Goal: Information Seeking & Learning: Learn about a topic

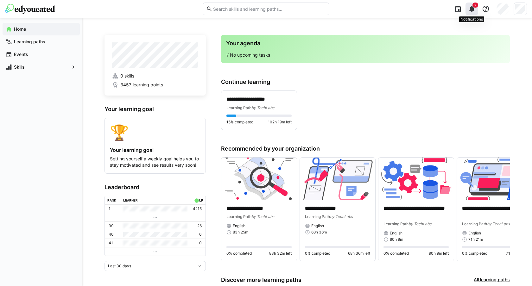
click at [469, 11] on eds-icon at bounding box center [472, 9] width 8 height 8
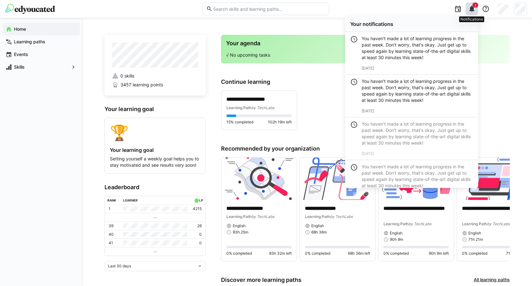
click at [469, 11] on eds-icon at bounding box center [472, 9] width 8 height 8
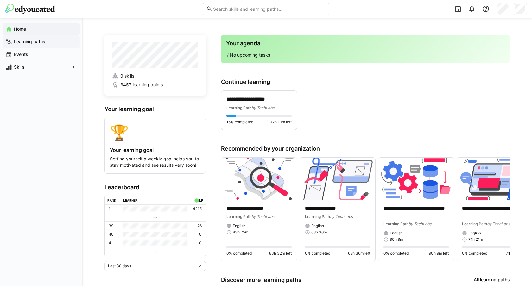
click at [0, 0] on app-navigation-label "Learning paths" at bounding box center [0, 0] width 0 height 0
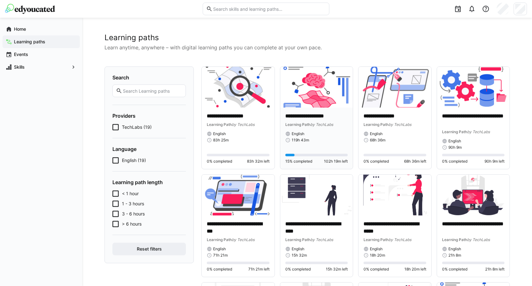
click at [320, 134] on div "English" at bounding box center [316, 133] width 63 height 5
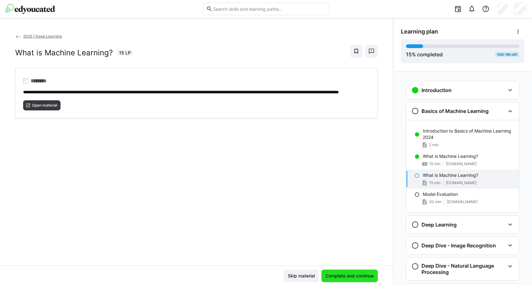
click at [331, 277] on span "Complete and continue" at bounding box center [350, 276] width 50 height 6
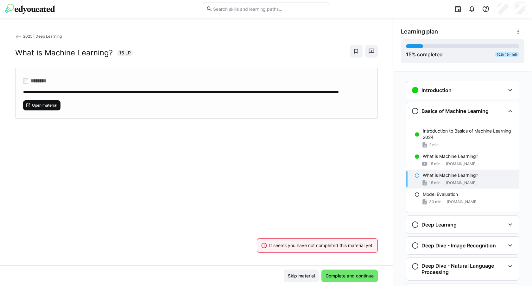
click at [53, 108] on span "Open material" at bounding box center [44, 105] width 27 height 5
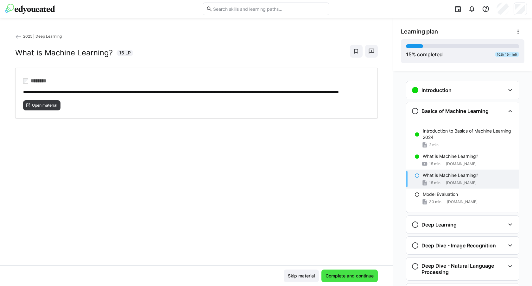
click at [347, 277] on span "Complete and continue" at bounding box center [350, 276] width 50 height 6
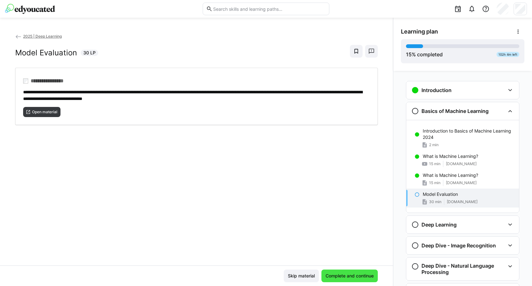
click at [347, 277] on span "Complete and continue" at bounding box center [350, 276] width 50 height 6
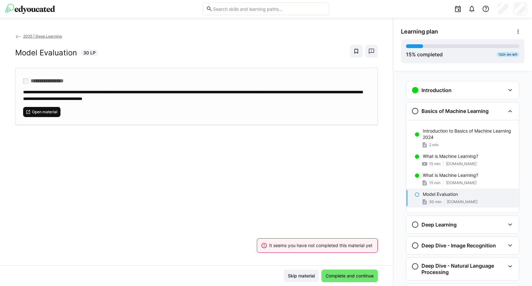
click at [45, 110] on span "Open material" at bounding box center [44, 112] width 27 height 5
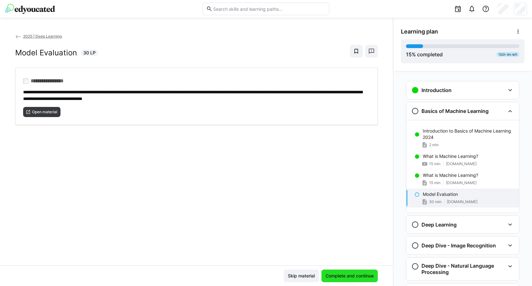
click at [337, 276] on span "Complete and continue" at bounding box center [350, 276] width 50 height 6
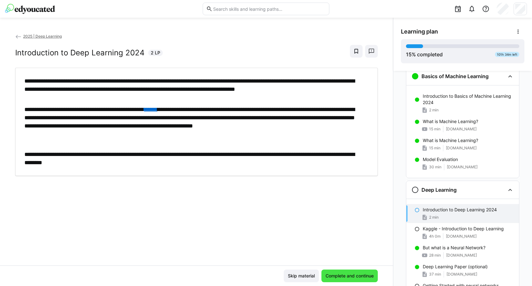
scroll to position [35, 0]
click at [326, 275] on span "Complete and continue" at bounding box center [350, 276] width 50 height 6
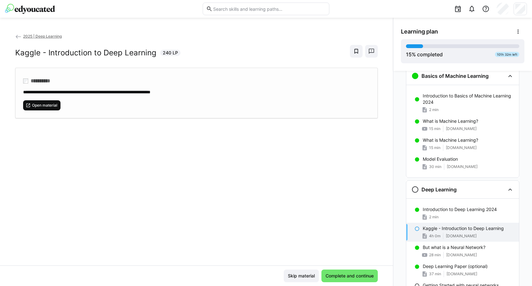
click at [35, 100] on span "Open material" at bounding box center [41, 105] width 37 height 10
click at [340, 276] on span "Complete and continue" at bounding box center [350, 276] width 50 height 6
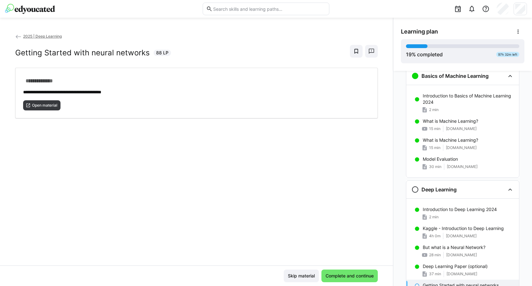
click at [48, 123] on div "**********" at bounding box center [196, 149] width 393 height 233
click at [47, 105] on span "Open material" at bounding box center [44, 105] width 27 height 5
click at [336, 274] on span "Complete and continue" at bounding box center [350, 276] width 50 height 6
click at [47, 106] on span "Open material" at bounding box center [44, 105] width 27 height 5
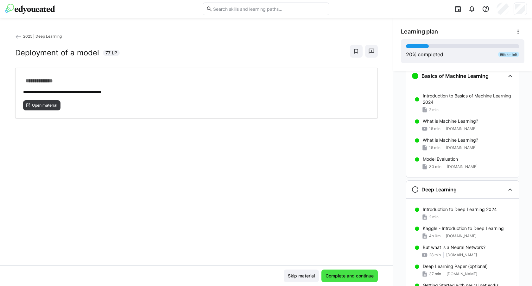
click at [341, 276] on span "Complete and continue" at bounding box center [350, 276] width 50 height 6
click at [55, 119] on div "**********" at bounding box center [196, 149] width 393 height 233
click at [43, 103] on span "Open material" at bounding box center [44, 105] width 27 height 5
click at [341, 273] on span "Complete and continue" at bounding box center [350, 276] width 50 height 6
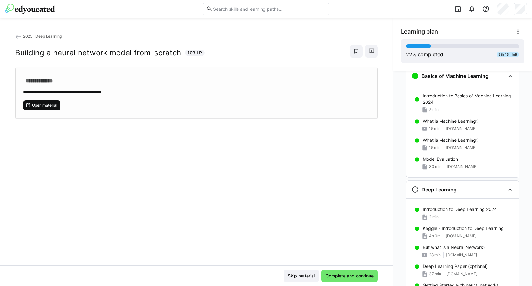
click at [54, 106] on span "Open material" at bounding box center [44, 105] width 27 height 5
click at [325, 275] on span "Complete and continue" at bounding box center [350, 276] width 50 height 6
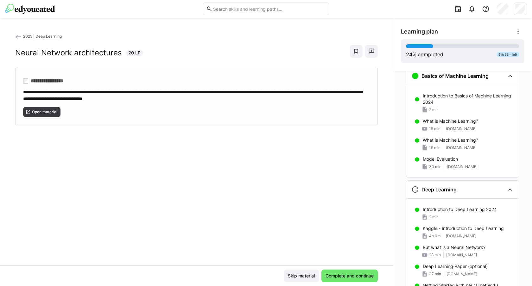
click at [44, 122] on div "**********" at bounding box center [196, 96] width 363 height 57
click at [335, 278] on span "Complete and continue" at bounding box center [350, 276] width 50 height 6
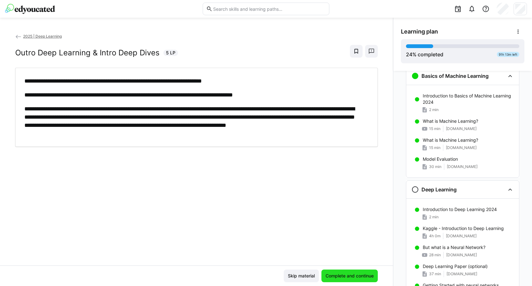
click at [334, 276] on span "Complete and continue" at bounding box center [350, 276] width 50 height 6
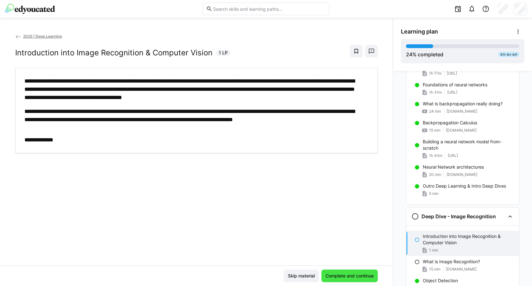
scroll to position [280, 0]
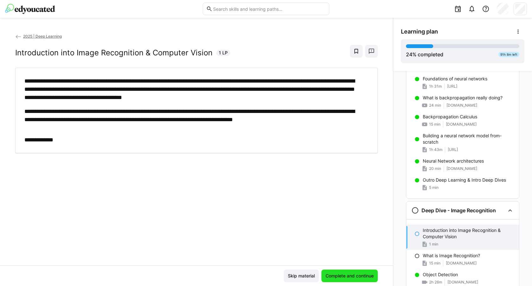
click at [336, 277] on span "Complete and continue" at bounding box center [350, 276] width 50 height 6
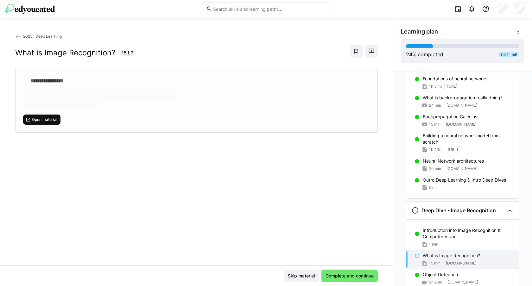
click at [52, 118] on span "Open material" at bounding box center [44, 119] width 27 height 5
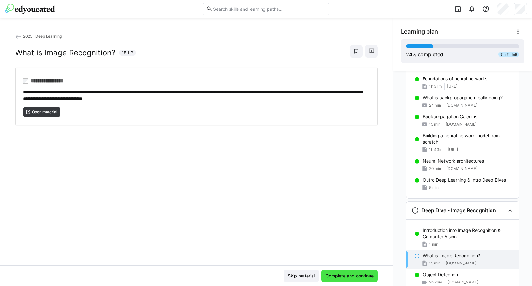
click at [362, 271] on span "Complete and continue" at bounding box center [350, 276] width 56 height 13
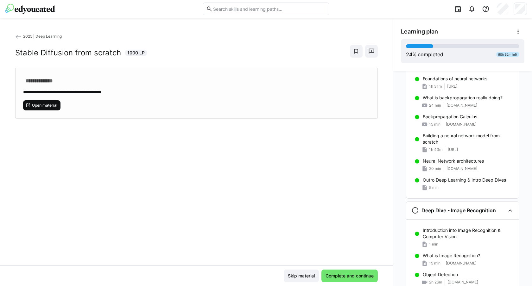
click at [54, 103] on span "Open material" at bounding box center [44, 105] width 27 height 5
click at [347, 274] on span "Complete and continue" at bounding box center [350, 276] width 50 height 6
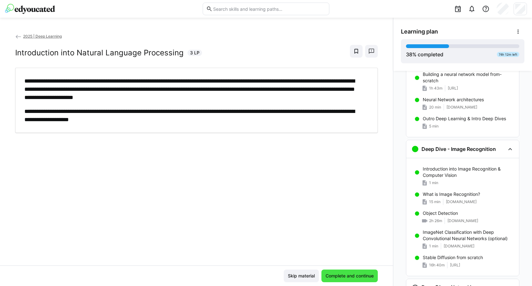
scroll to position [398, 0]
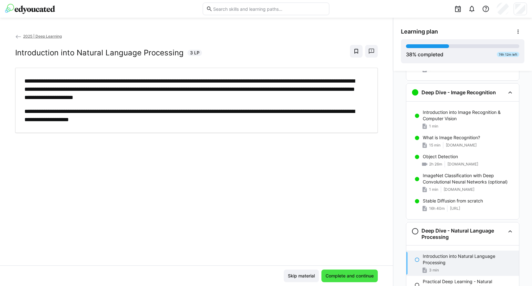
click at [347, 274] on span "Complete and continue" at bounding box center [350, 276] width 50 height 6
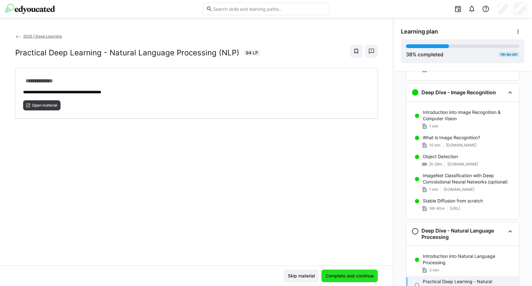
click at [347, 274] on span "Complete and continue" at bounding box center [350, 276] width 50 height 6
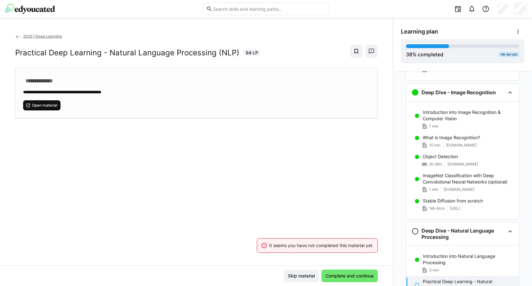
click at [35, 102] on span "Open material" at bounding box center [41, 105] width 37 height 10
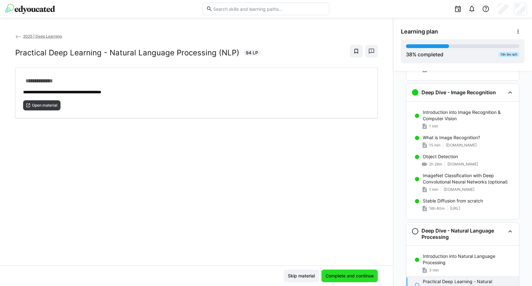
click at [346, 277] on span "Complete and continue" at bounding box center [350, 276] width 50 height 6
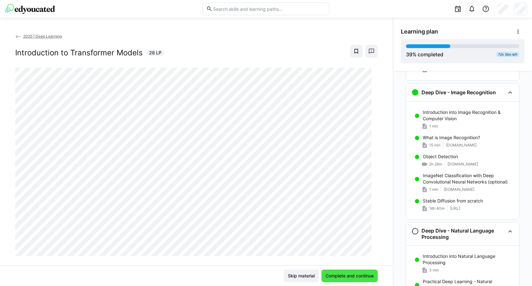
click at [326, 275] on span "Complete and continue" at bounding box center [350, 276] width 50 height 6
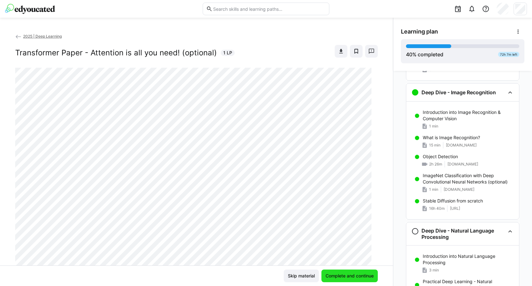
click at [326, 275] on span "Complete and continue" at bounding box center [350, 276] width 50 height 6
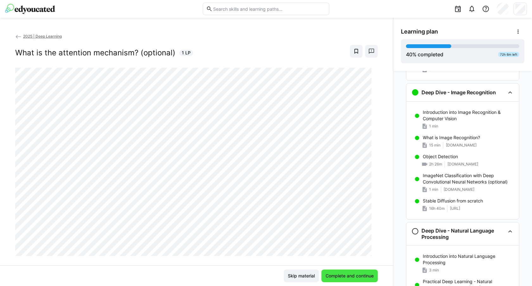
click at [326, 275] on span "Complete and continue" at bounding box center [350, 276] width 50 height 6
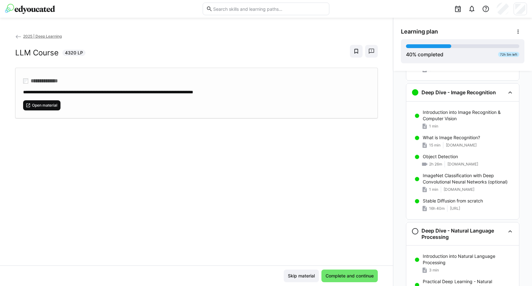
click at [45, 103] on span "Open material" at bounding box center [44, 105] width 27 height 5
click at [344, 276] on span "Complete and continue" at bounding box center [350, 276] width 50 height 6
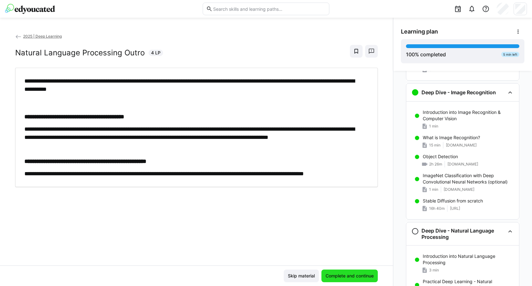
click at [344, 276] on span "Complete and continue" at bounding box center [350, 276] width 50 height 6
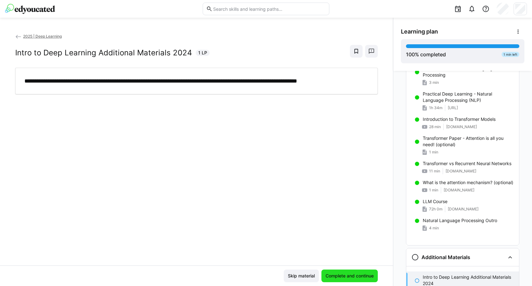
click at [344, 276] on span "Complete and continue" at bounding box center [350, 276] width 50 height 6
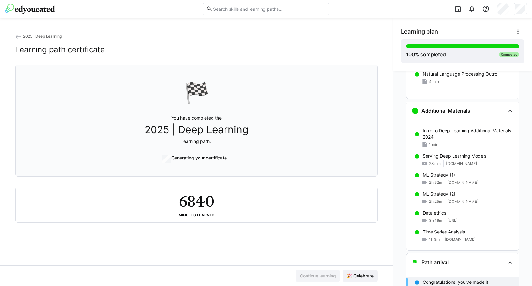
scroll to position [738, 0]
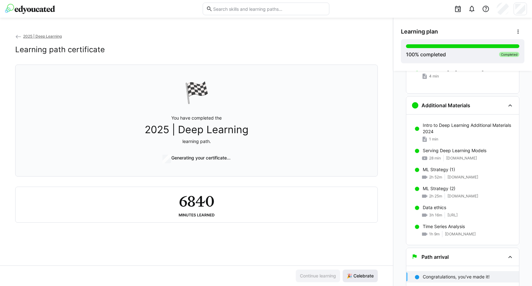
click at [354, 275] on span "🎉 Celebrate" at bounding box center [360, 276] width 29 height 6
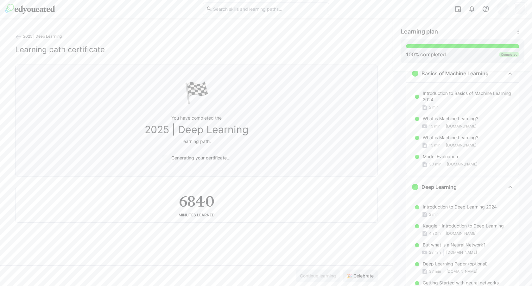
scroll to position [0, 0]
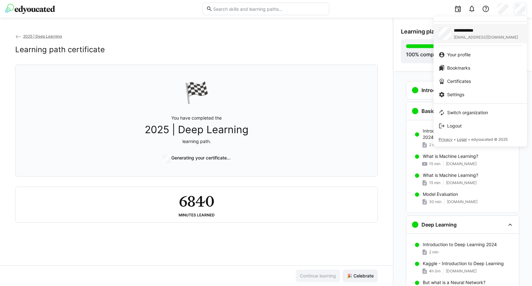
click at [477, 29] on span "**********" at bounding box center [476, 30] width 44 height 6
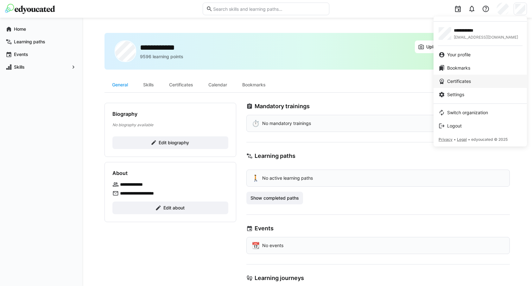
click at [457, 84] on span "Certificates" at bounding box center [459, 81] width 24 height 6
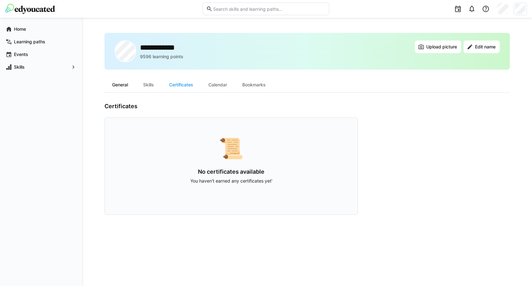
click at [120, 85] on div "General" at bounding box center [120, 84] width 31 height 15
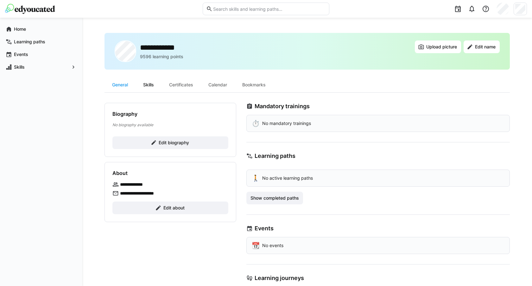
click at [143, 83] on div "Skills" at bounding box center [149, 84] width 26 height 15
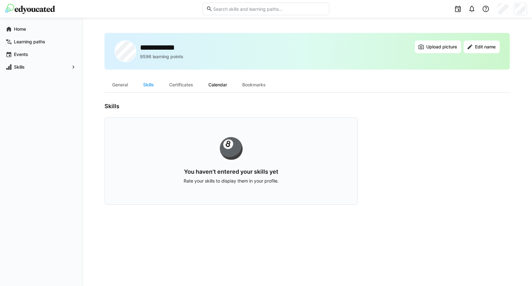
click at [216, 86] on div "Calendar" at bounding box center [218, 84] width 34 height 15
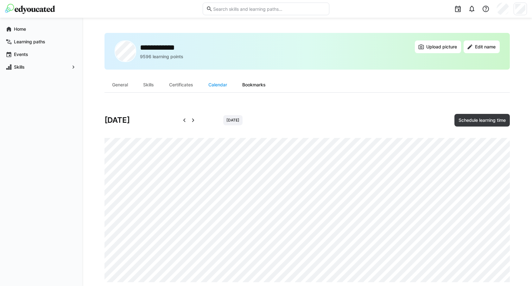
click at [260, 84] on div "Bookmarks" at bounding box center [254, 84] width 39 height 15
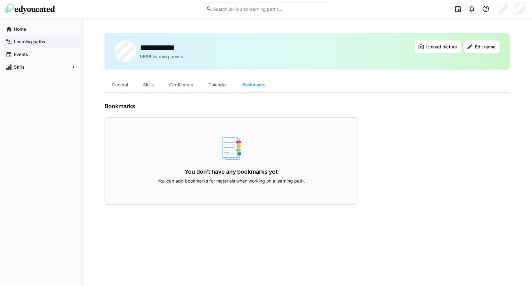
click at [0, 0] on app-navigation-label "Learning paths" at bounding box center [0, 0] width 0 height 0
